Goal: Check status

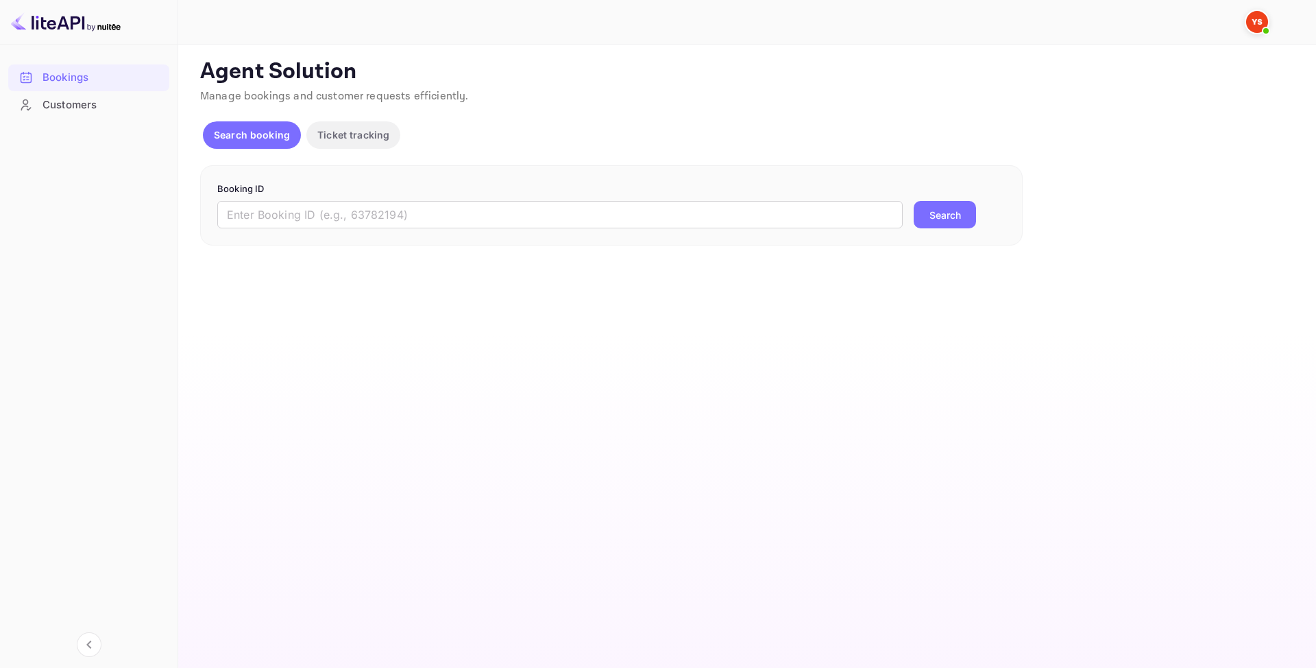
click at [400, 233] on div "Booking ID ​ Search" at bounding box center [611, 205] width 823 height 81
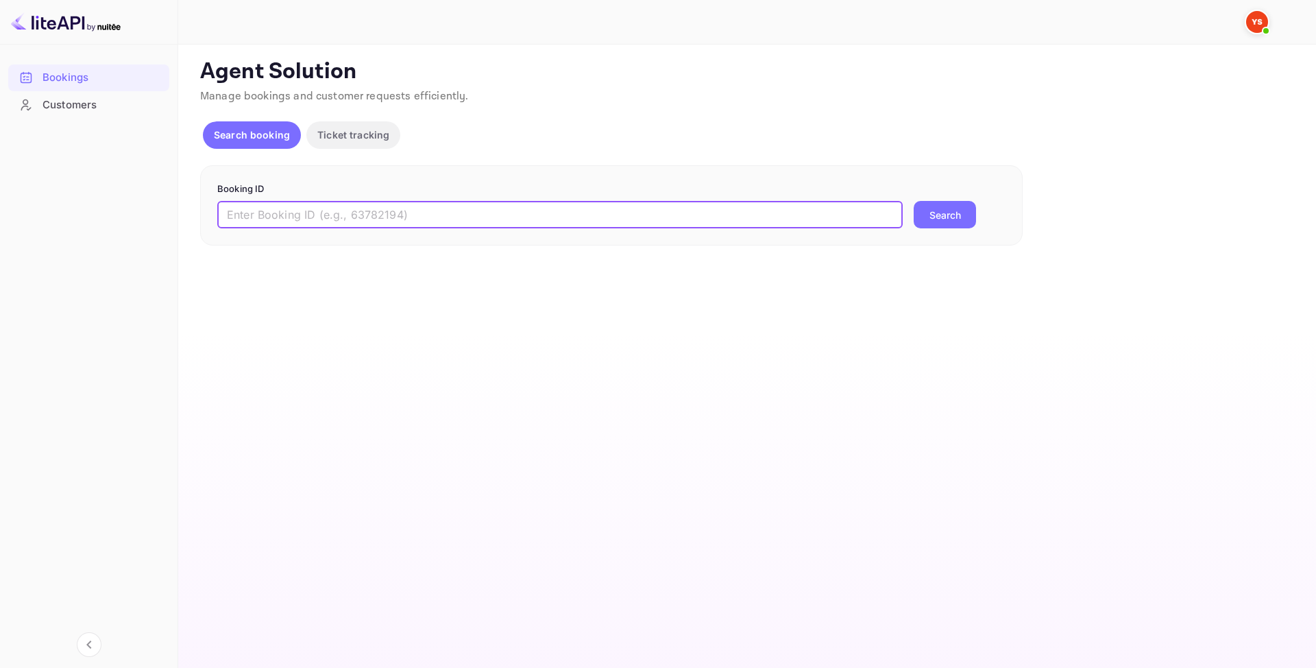
click at [396, 221] on input "text" at bounding box center [560, 214] width 686 height 27
paste input "9804669"
type input "9804669"
click at [953, 206] on button "Search" at bounding box center [945, 214] width 62 height 27
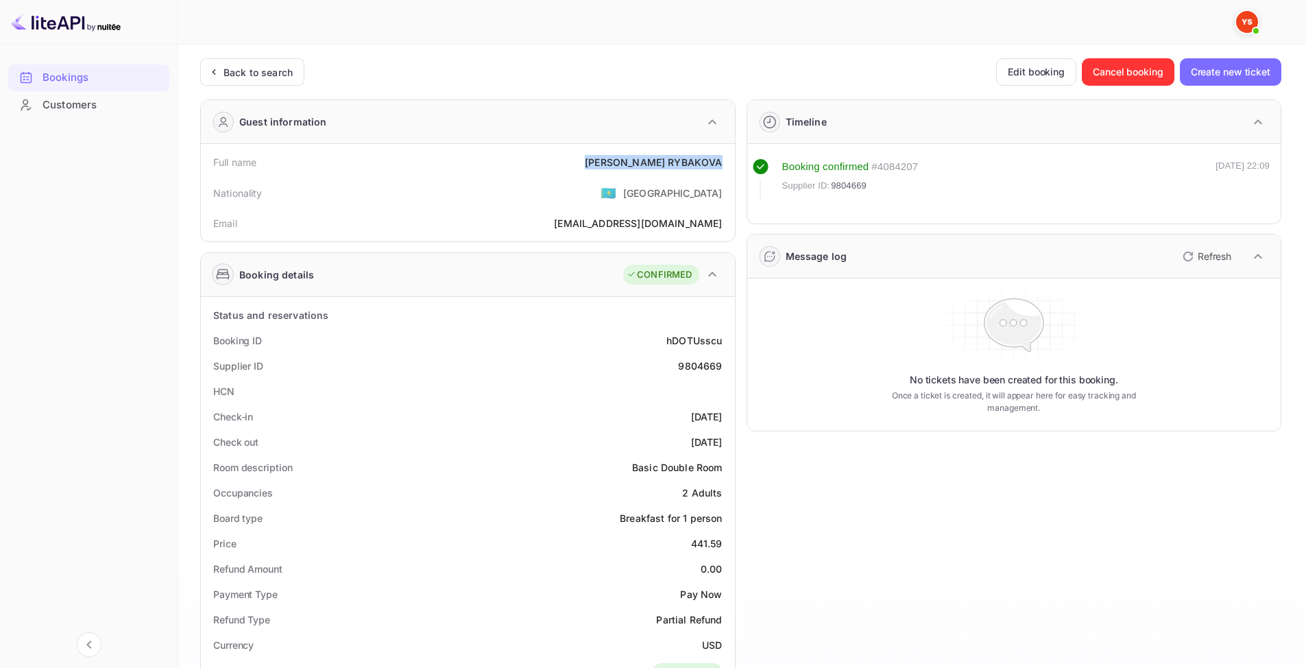
drag, startPoint x: 626, startPoint y: 160, endPoint x: 732, endPoint y: 170, distance: 106.7
click at [732, 170] on div "Full name [PERSON_NAME] Nationality 🇰🇿 [DEMOGRAPHIC_DATA] Email [EMAIL_ADDRESS]…" at bounding box center [468, 192] width 534 height 97
copy div "[PERSON_NAME]"
click at [699, 359] on div "9804669" at bounding box center [700, 366] width 44 height 14
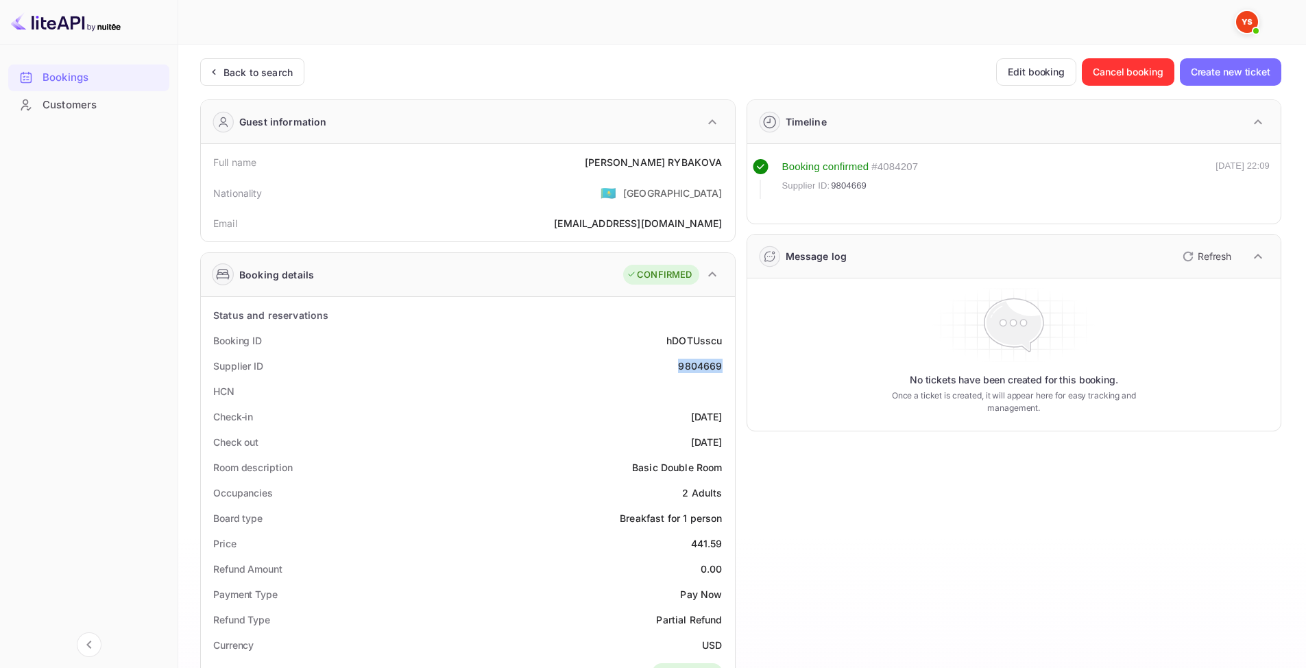
copy div "9804669"
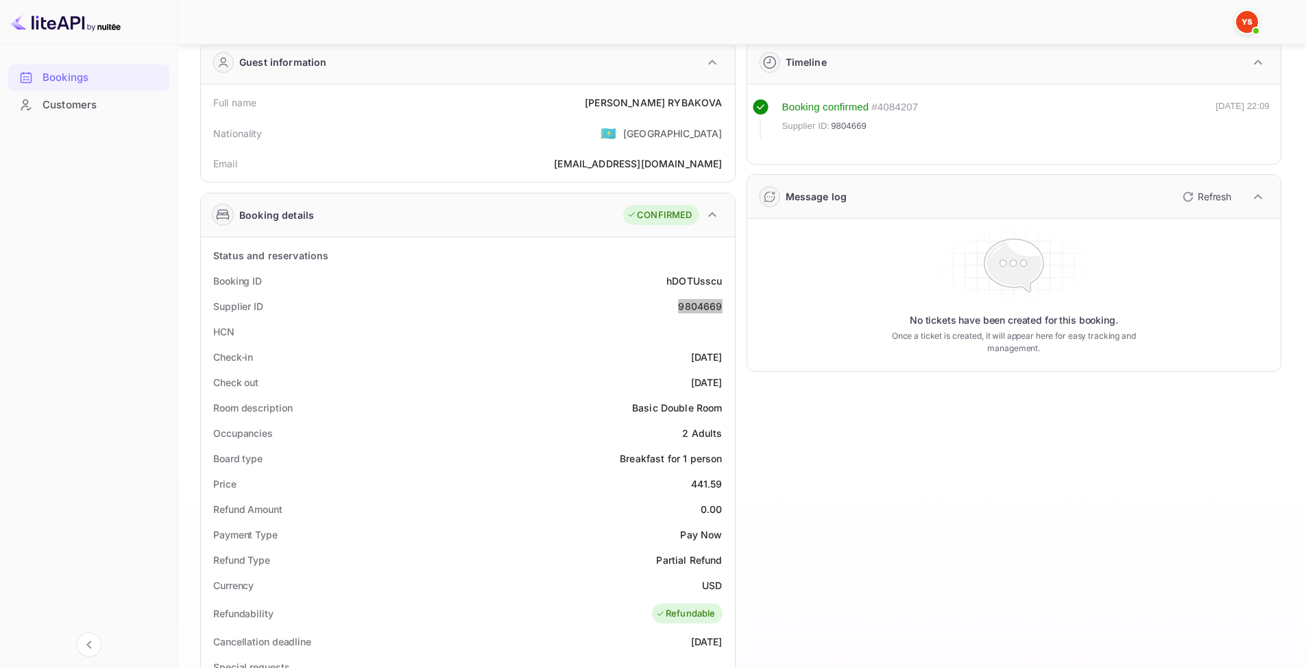
scroll to position [69, 0]
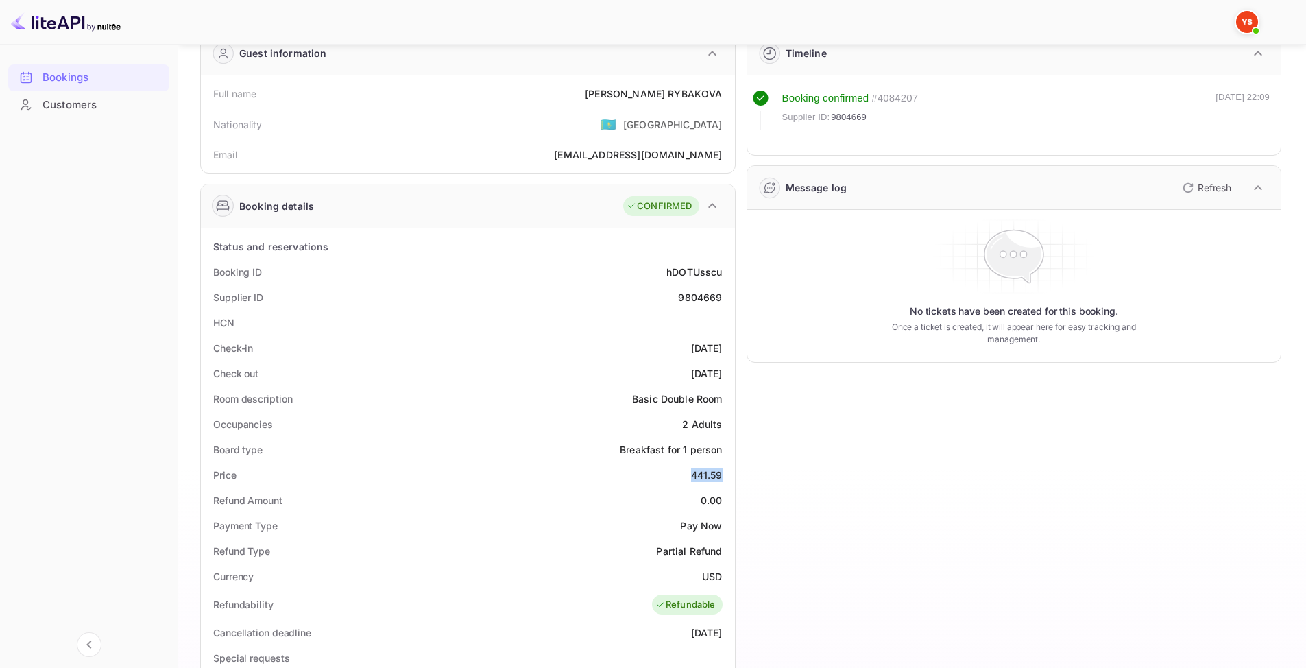
drag, startPoint x: 693, startPoint y: 474, endPoint x: 728, endPoint y: 479, distance: 35.3
click at [728, 479] on div "Price 441.59" at bounding box center [467, 474] width 523 height 25
copy div "441.59"
